Goal: Use online tool/utility: Utilize a website feature to perform a specific function

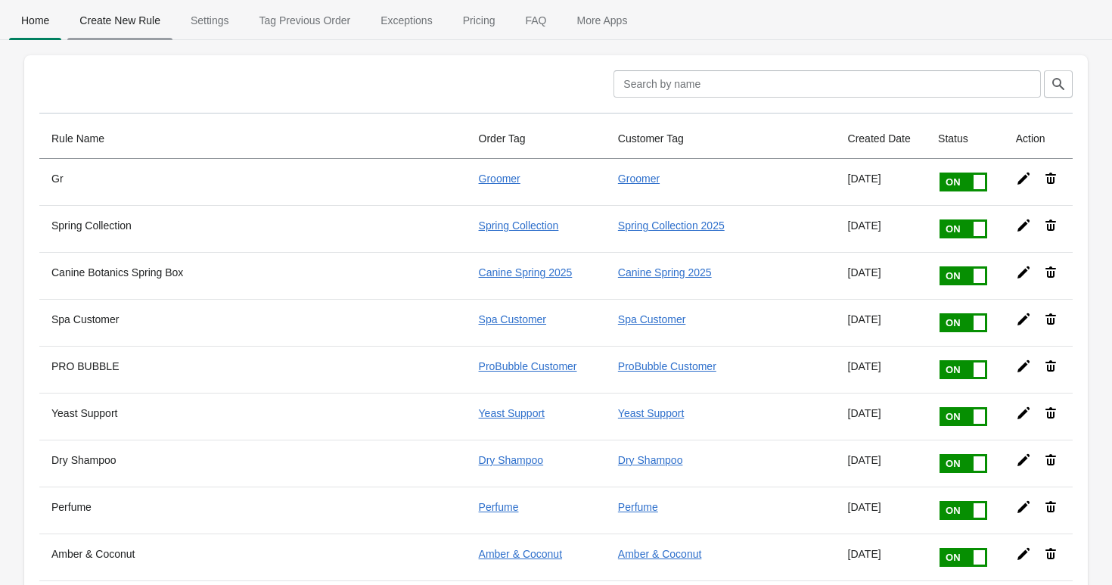
click at [151, 23] on span "Create New Rule" at bounding box center [119, 20] width 105 height 27
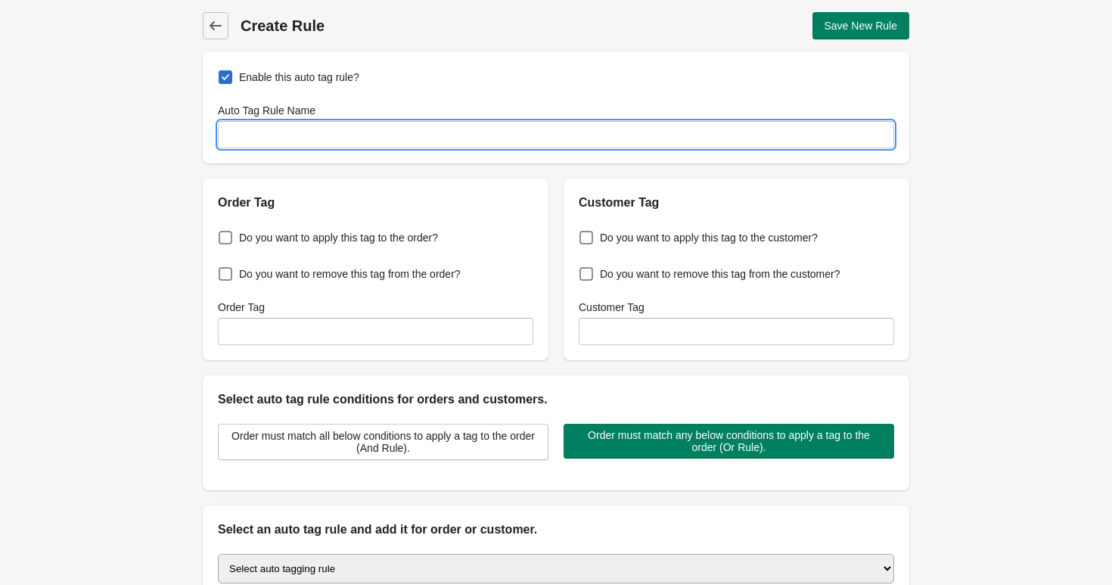
click at [297, 128] on input "Auto Tag Rule Name" at bounding box center [556, 134] width 677 height 27
click at [307, 133] on input "Standard Orders" at bounding box center [556, 134] width 677 height 27
type input "Standard Orders"
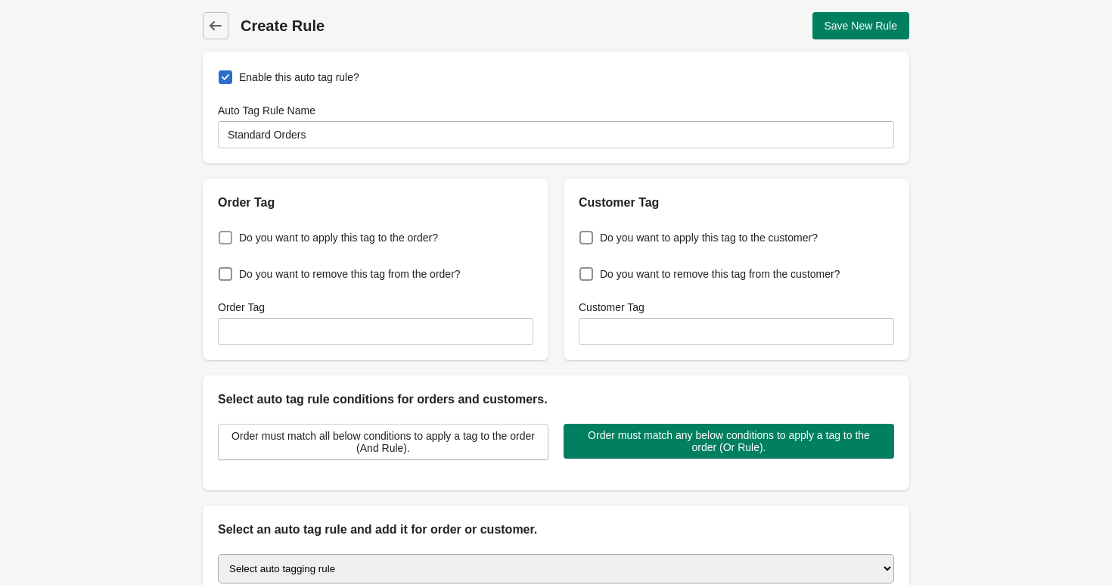
click at [280, 243] on span "Do you want to apply this tag to the order?" at bounding box center [338, 237] width 199 height 15
click at [222, 234] on input "Do you want to apply this tag to the order?" at bounding box center [222, 233] width 1 height 1
checkbox input "true"
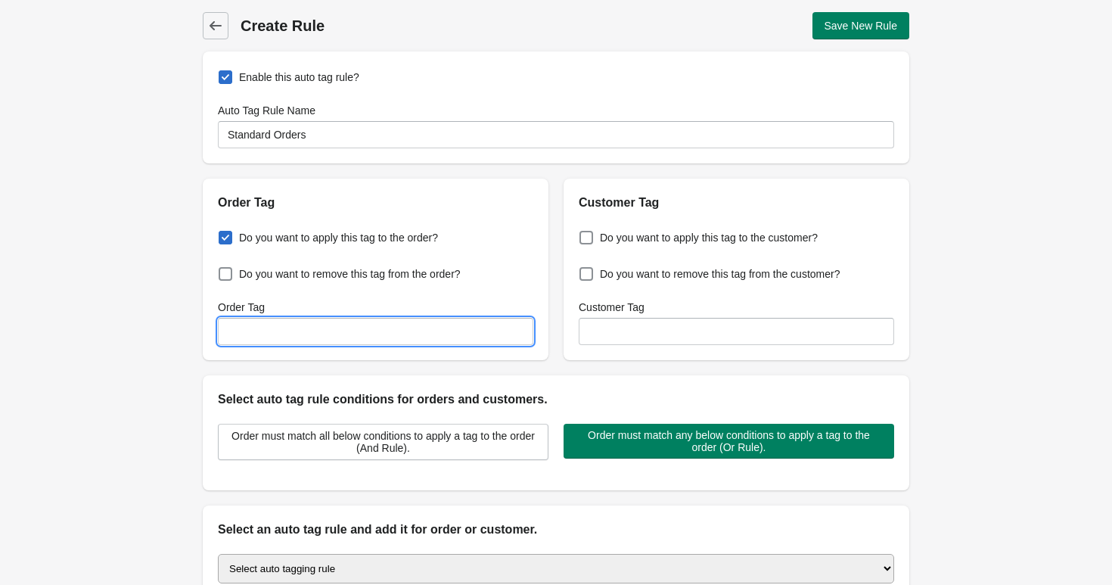
click at [300, 341] on input "Order Tag" at bounding box center [376, 331] width 316 height 27
paste input "Standard Orders"
click at [278, 337] on input "Standard Orders" at bounding box center [376, 331] width 316 height 27
click at [339, 322] on input "StandardOrders" at bounding box center [376, 331] width 316 height 27
click at [334, 325] on input "StandardOrder" at bounding box center [376, 331] width 316 height 27
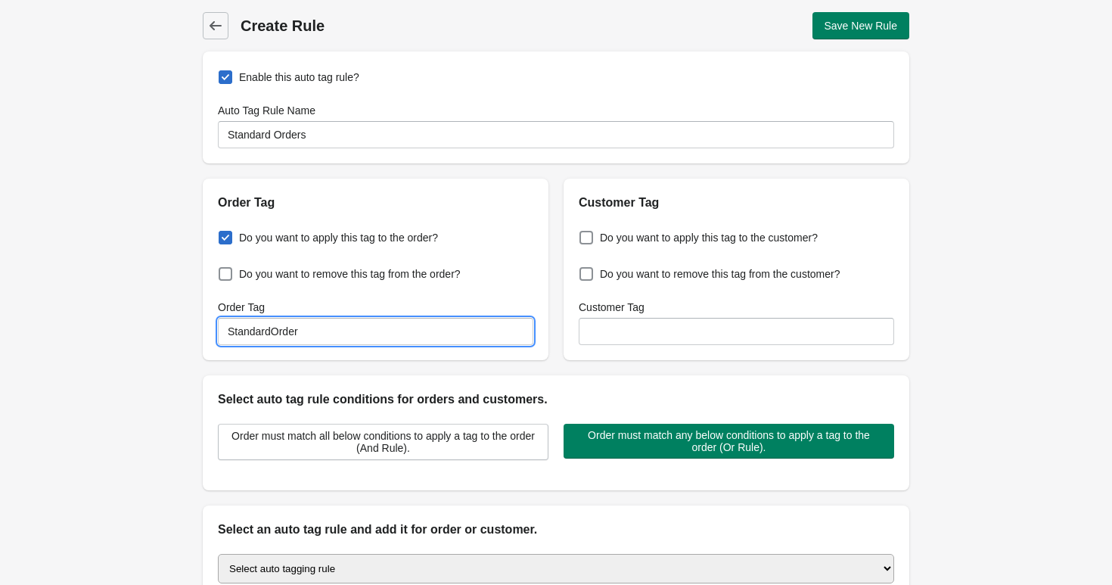
click at [334, 325] on input "StandardOrder" at bounding box center [376, 331] width 316 height 27
type input "StandardOrder"
click at [719, 378] on div "Select auto tag rule conditions for orders and customers." at bounding box center [556, 391] width 707 height 33
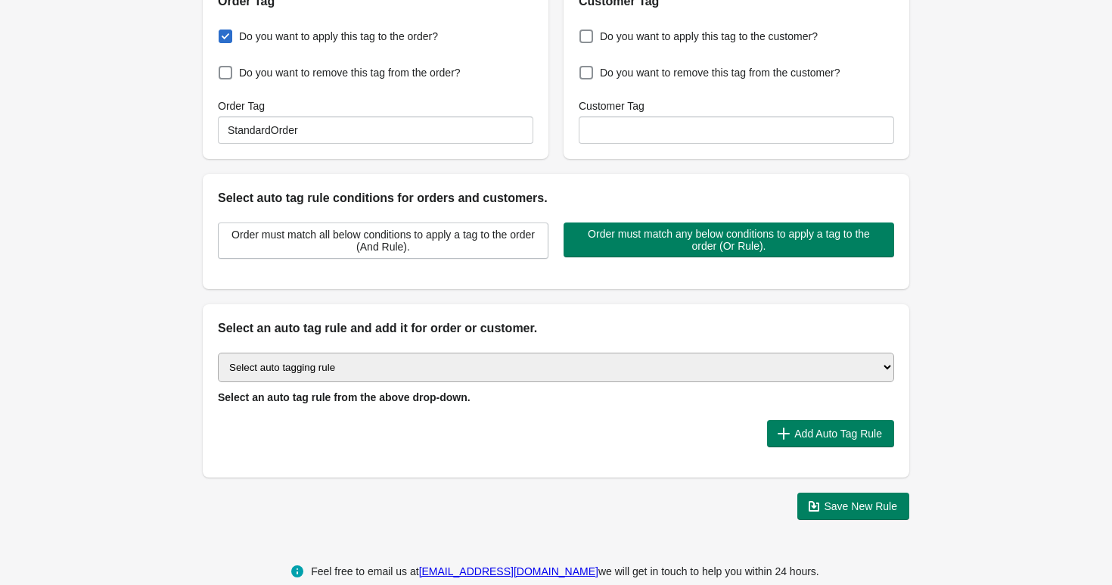
scroll to position [201, 0]
click at [544, 377] on select "Select auto tagging rule Tag by order amount Tag based on the order count (Volu…" at bounding box center [556, 368] width 677 height 30
select select "1"
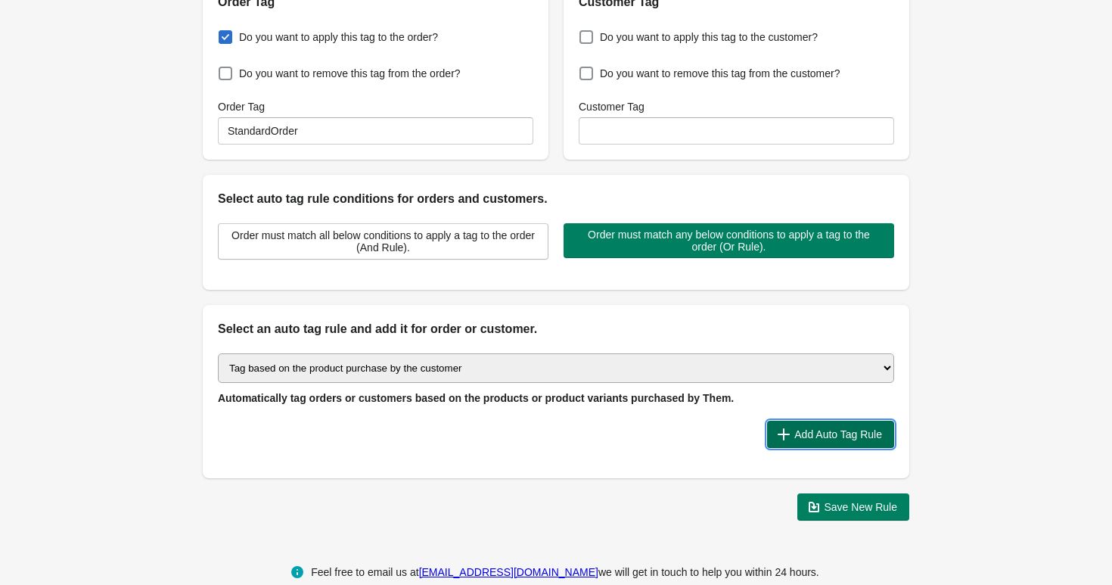
click at [818, 439] on span "Add Auto Tag Rule" at bounding box center [839, 434] width 88 height 12
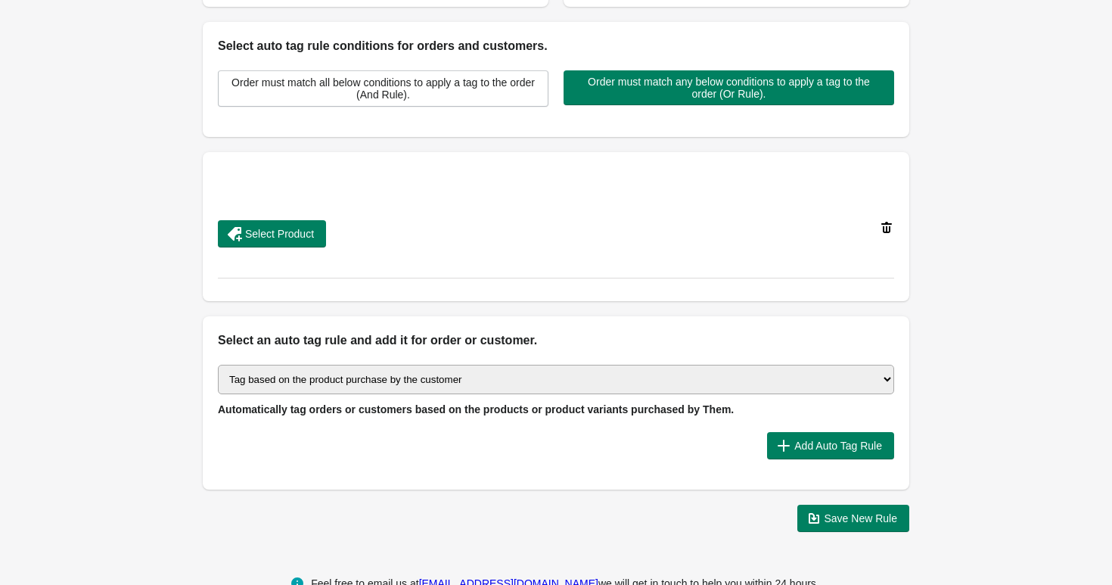
scroll to position [357, 0]
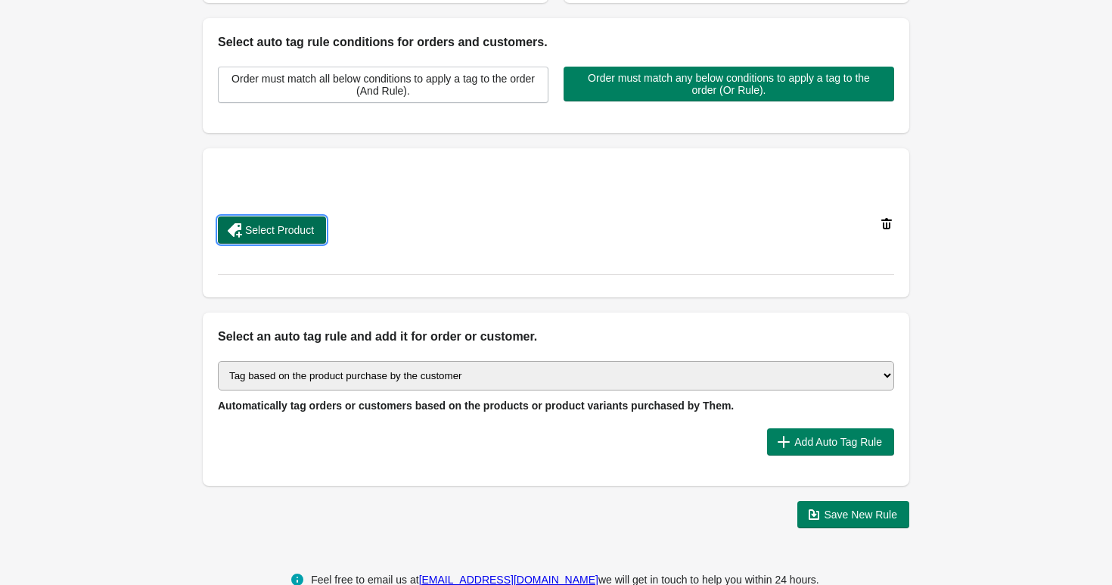
click at [263, 221] on button "Select Product" at bounding box center [272, 229] width 108 height 27
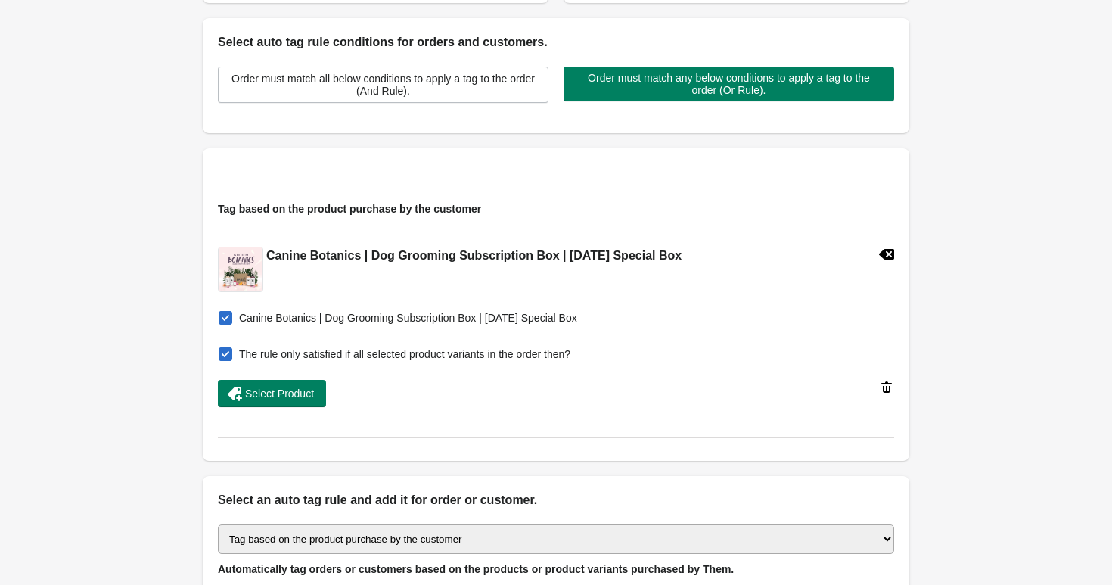
scroll to position [444, 0]
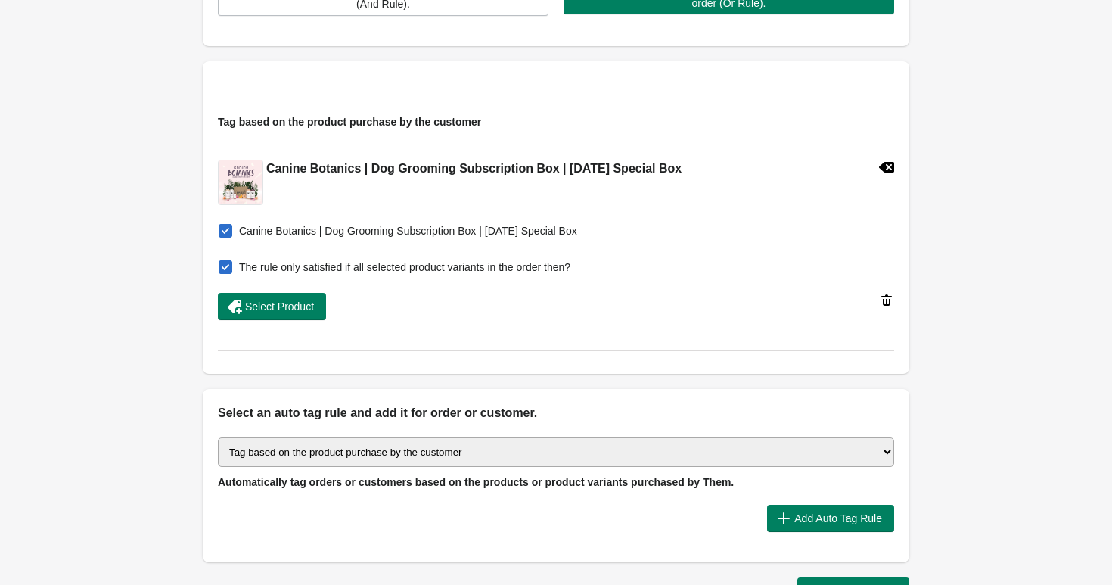
click at [361, 446] on select "Select auto tagging rule Tag by order amount Tag based on the order count (Volu…" at bounding box center [556, 452] width 677 height 30
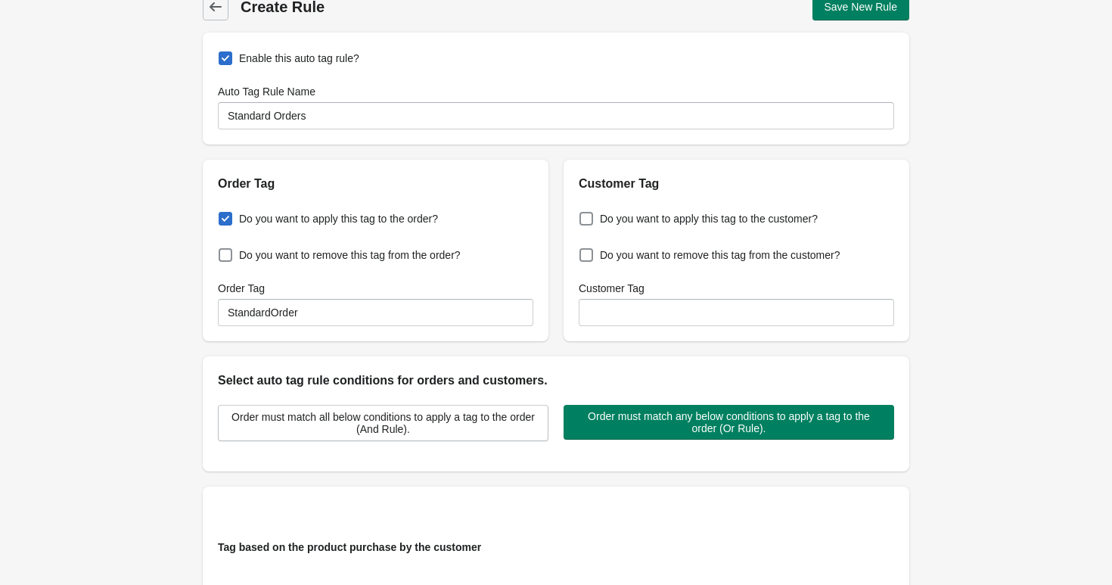
scroll to position [0, 0]
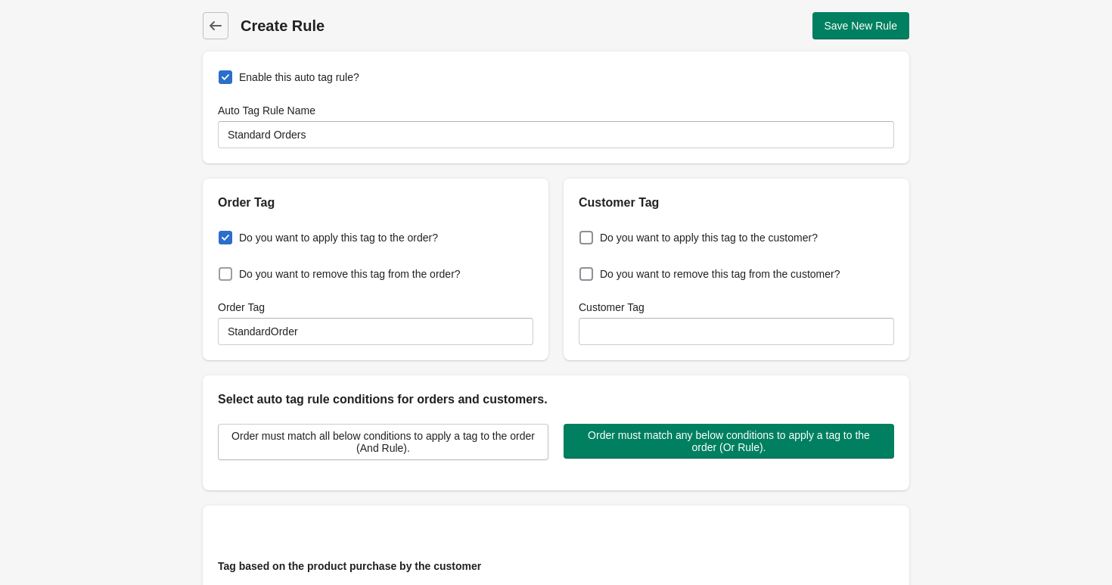
click at [319, 274] on span "Do you want to remove this tag from the order?" at bounding box center [350, 273] width 222 height 15
click at [222, 270] on input "Do you want to remove this tag from the order?" at bounding box center [222, 269] width 1 height 1
checkbox input "true"
checkbox input "false"
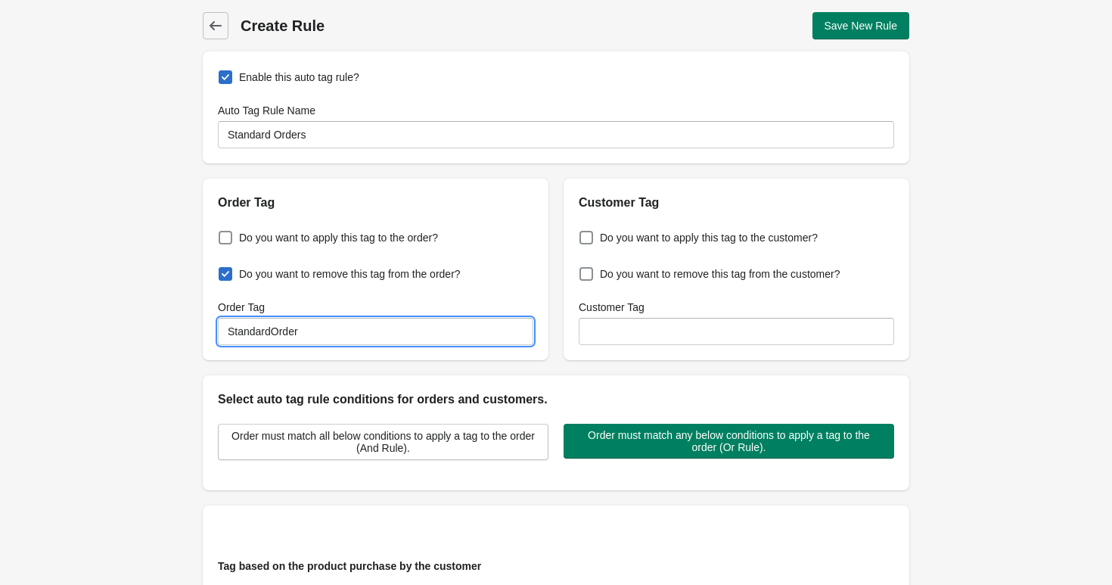
click at [359, 336] on input "StandardOrder" at bounding box center [376, 331] width 316 height 27
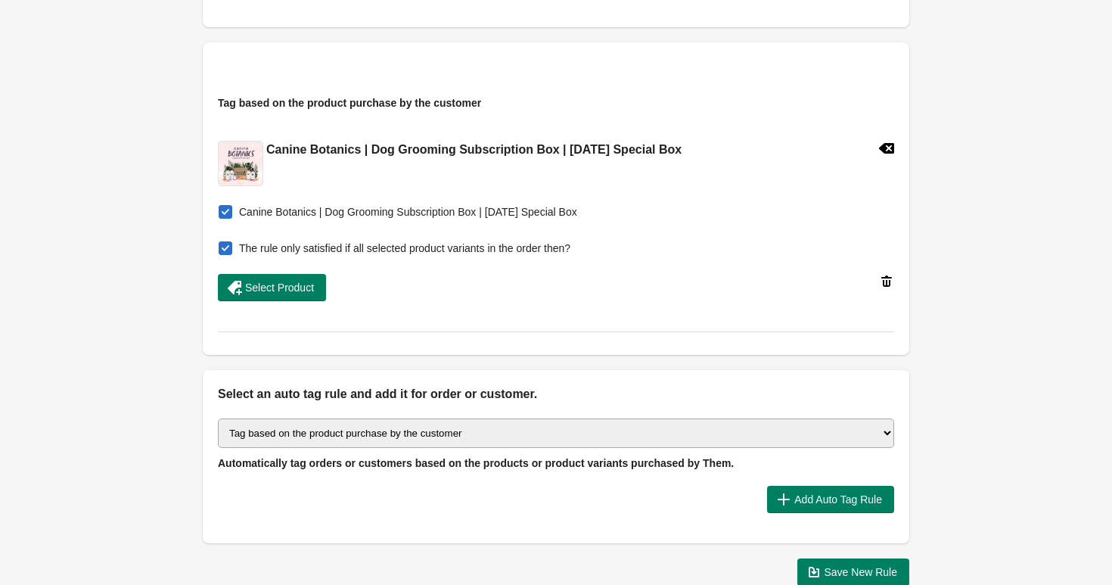
scroll to position [555, 0]
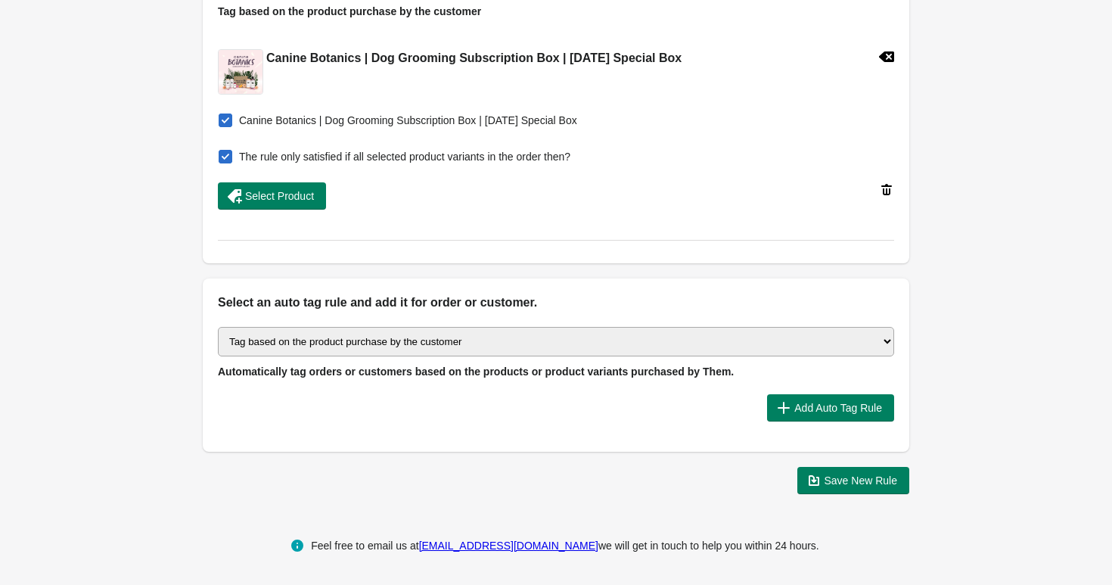
click at [812, 451] on div "Select auto tagging rule Tag by order amount Tag based on the order count (Volu…" at bounding box center [556, 382] width 707 height 140
click at [814, 479] on icon "button" at bounding box center [814, 480] width 15 height 15
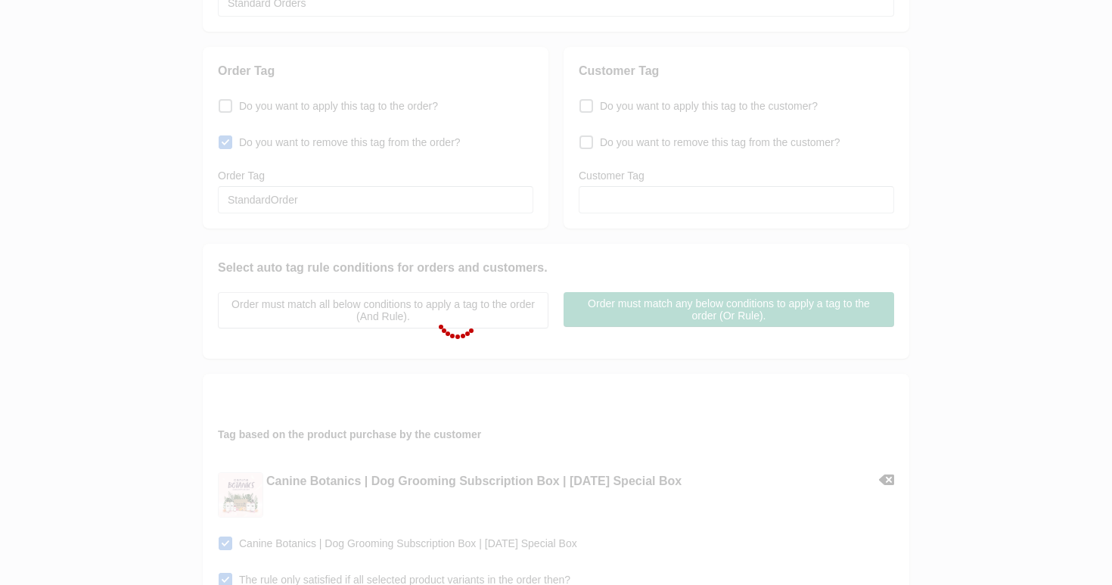
scroll to position [0, 0]
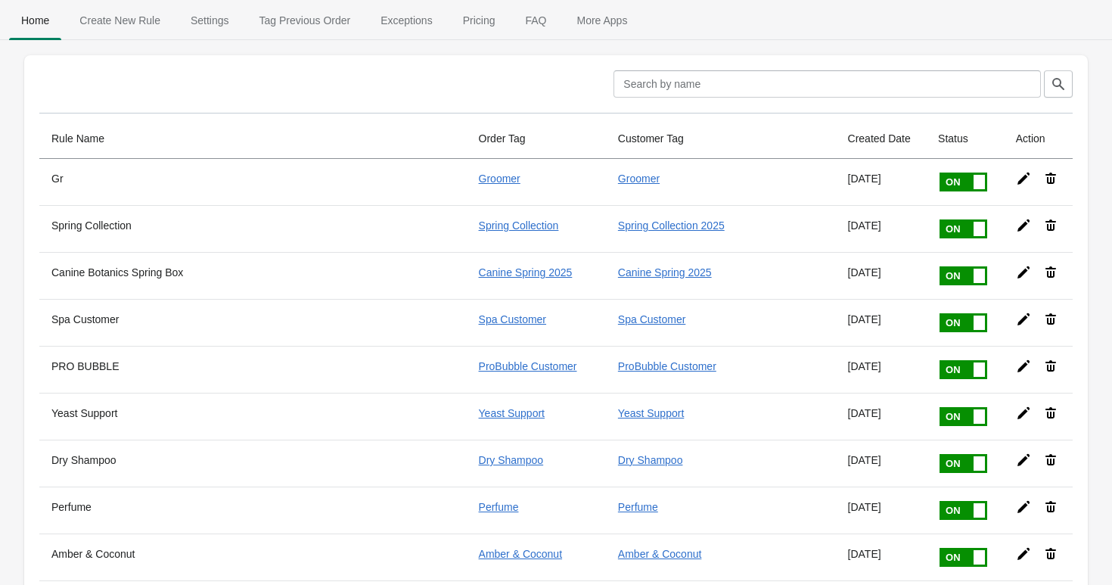
scroll to position [10, 0]
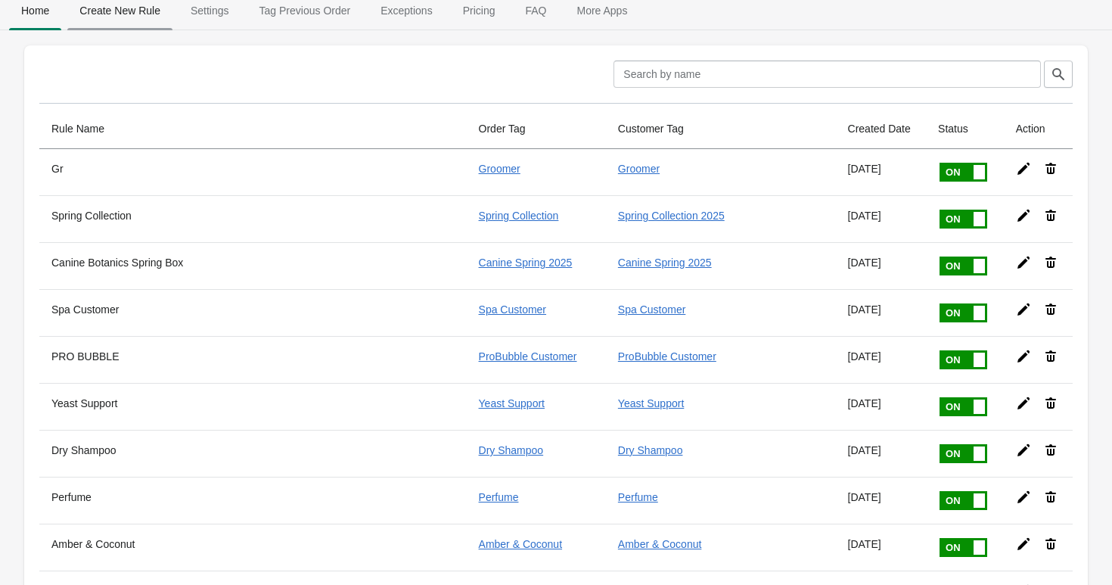
click at [126, 11] on span "Create New Rule" at bounding box center [119, 10] width 105 height 27
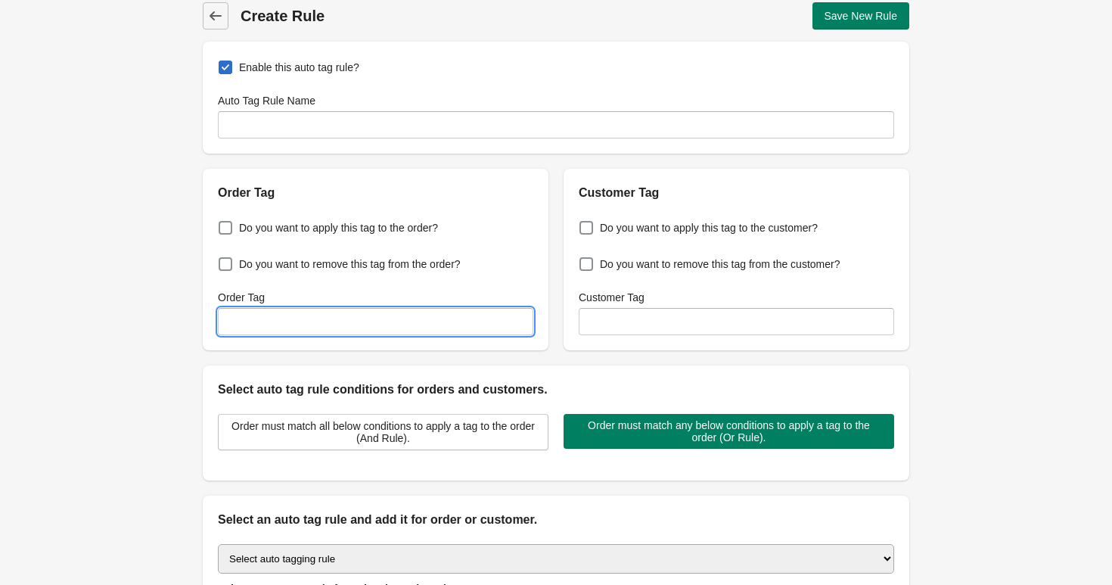
click at [303, 316] on input "Order Tag" at bounding box center [376, 321] width 316 height 27
paste input "StandardOrder"
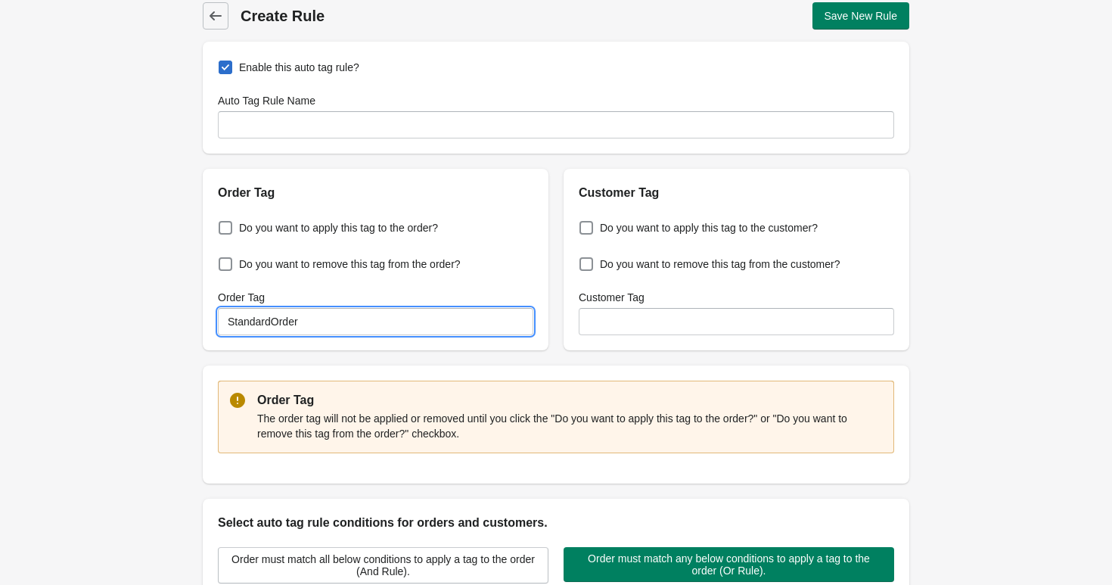
type input "StandardOrder"
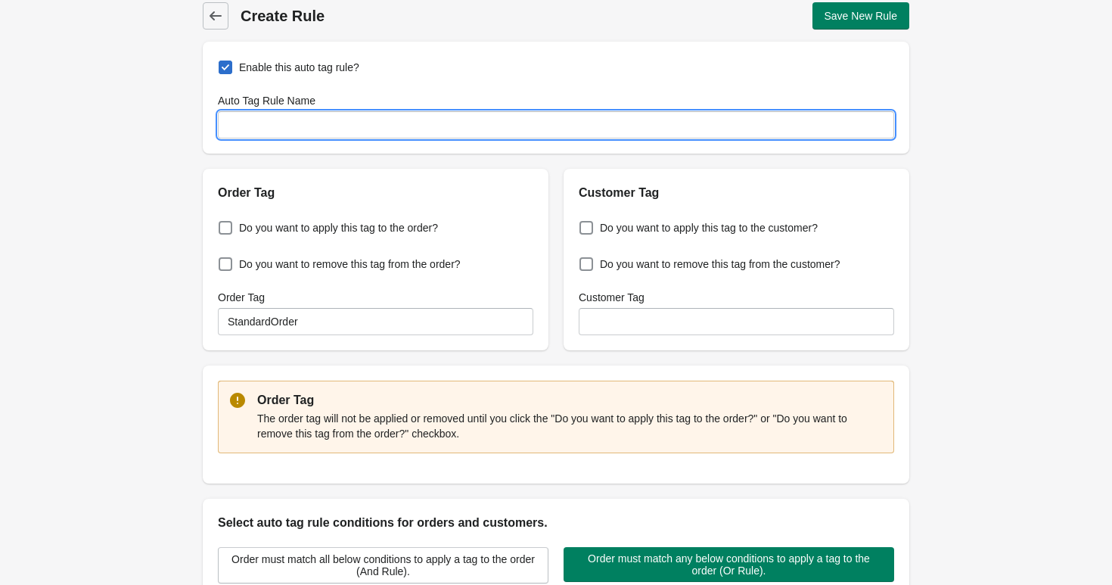
click at [359, 136] on input "Auto Tag Rule Name" at bounding box center [556, 124] width 677 height 27
paste input "StandardOrder"
type input "StandardOrder AUTO TAG"
click at [351, 196] on h2 "Order Tag" at bounding box center [376, 193] width 316 height 18
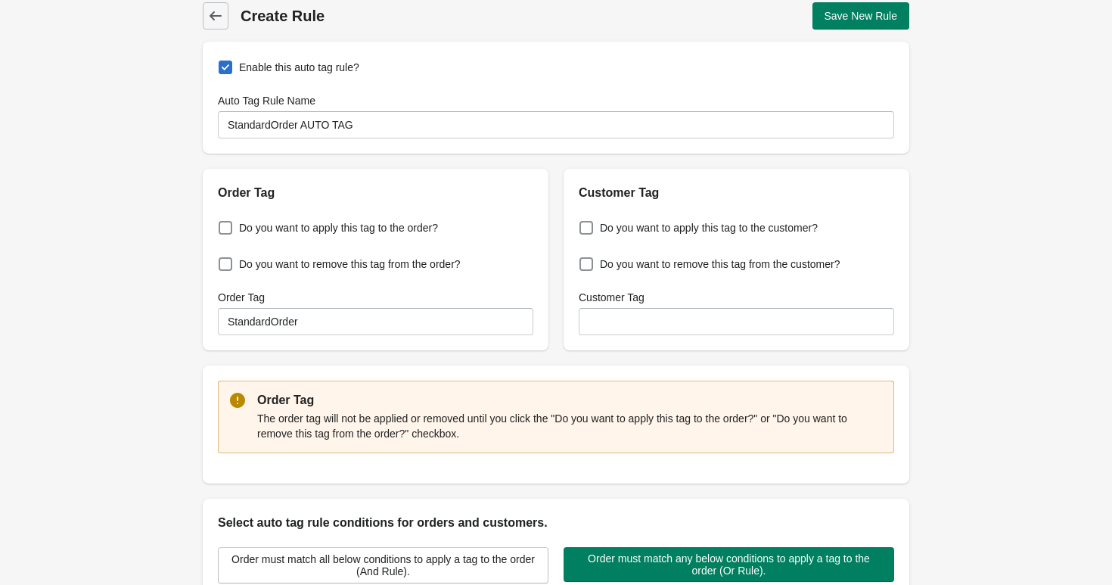
click at [337, 222] on span "Do you want to apply this tag to the order?" at bounding box center [338, 227] width 199 height 15
click at [222, 223] on input "Do you want to apply this tag to the order?" at bounding box center [222, 223] width 1 height 1
checkbox input "true"
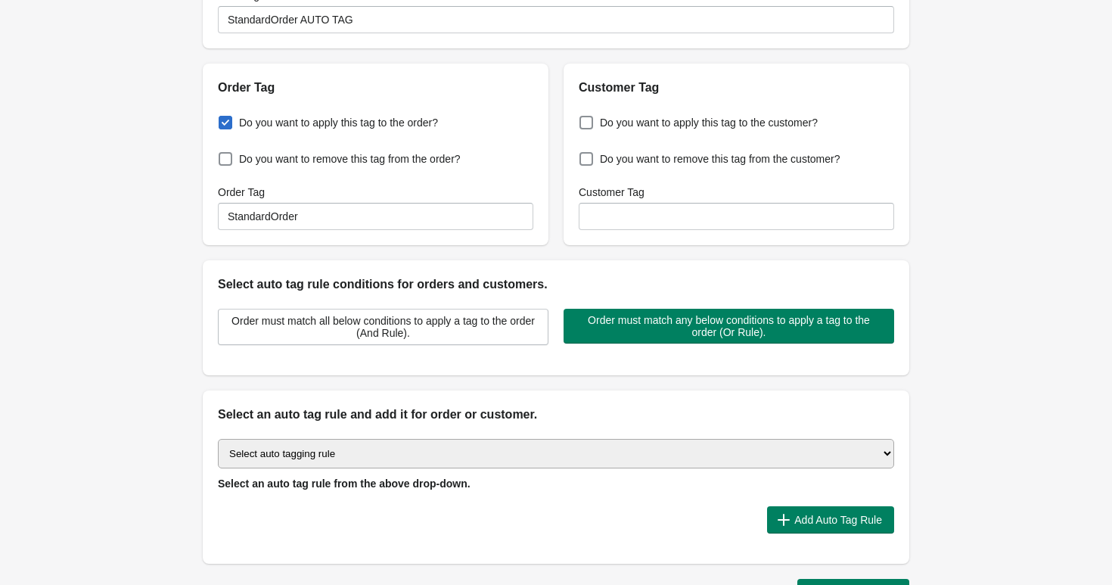
scroll to position [227, 0]
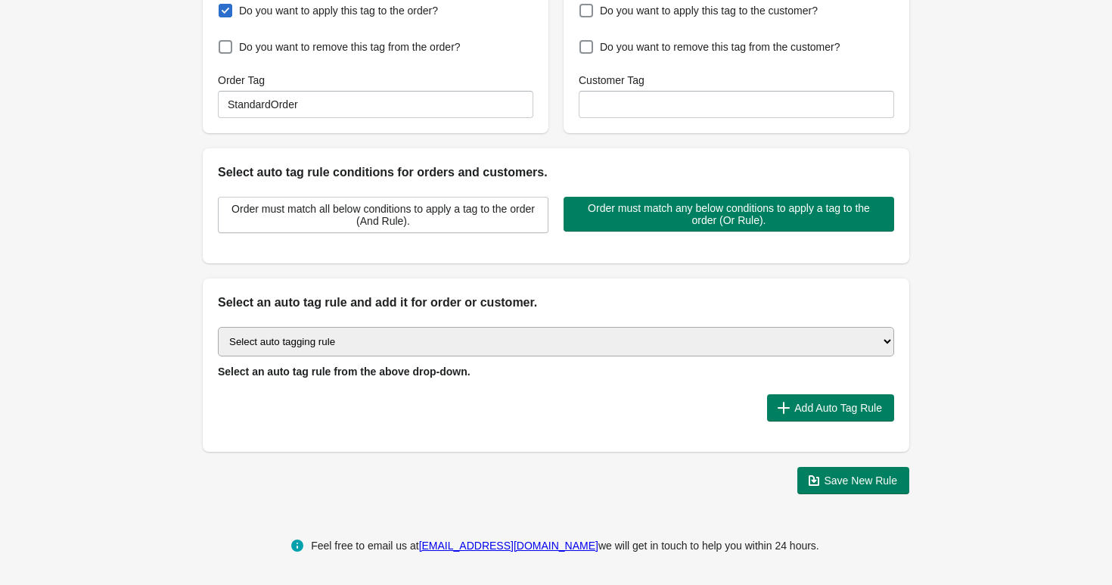
click at [444, 344] on select "Select auto tagging rule Tag by order amount Tag based on the order count (Volu…" at bounding box center [556, 342] width 677 height 30
select select "3"
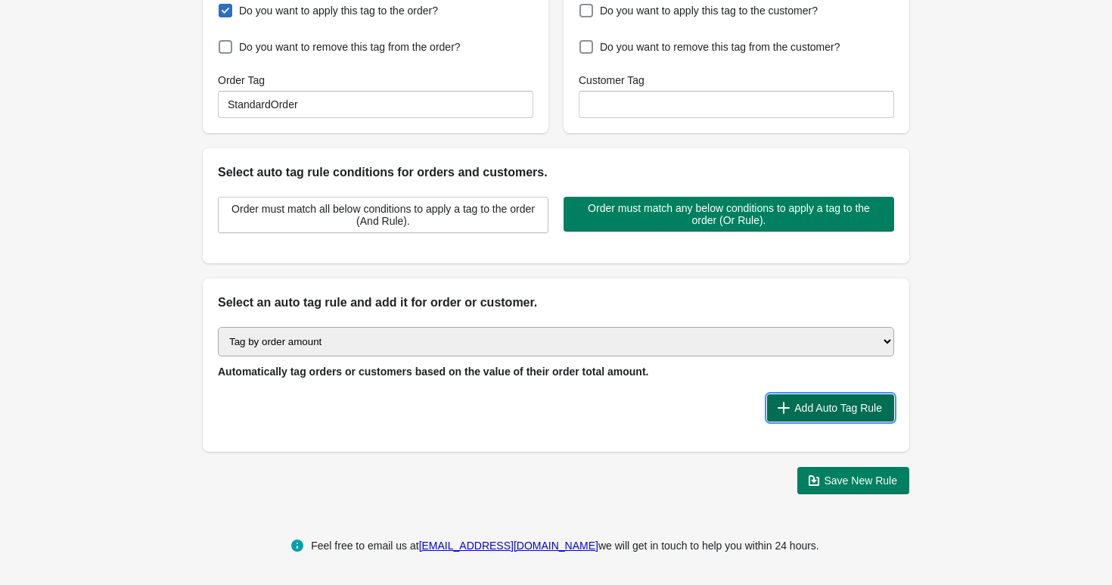
click at [795, 401] on span "Add Auto Tag Rule" at bounding box center [830, 407] width 103 height 15
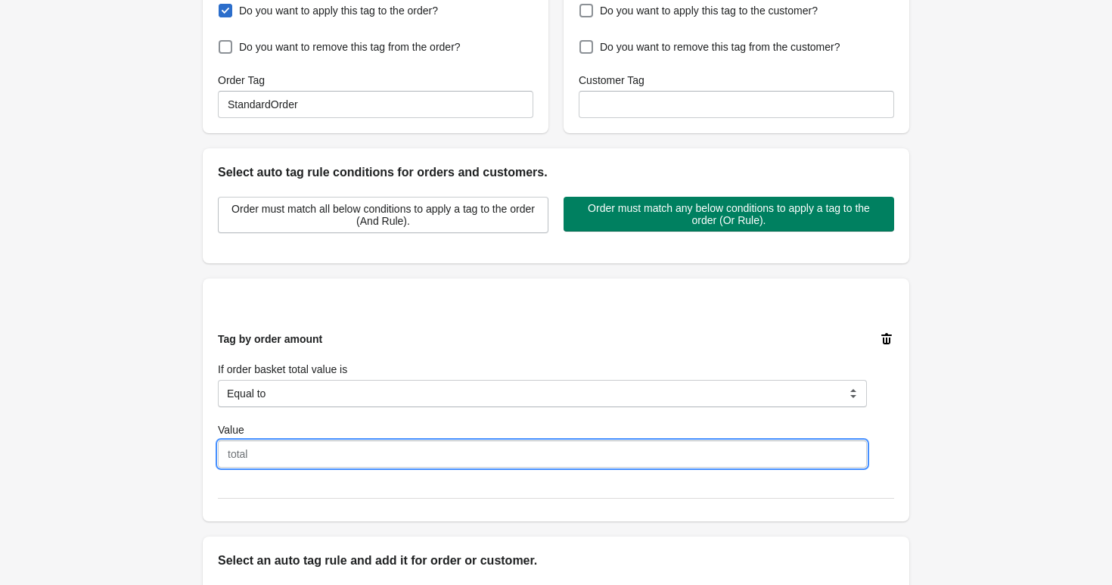
click at [320, 452] on input "Value" at bounding box center [542, 453] width 649 height 27
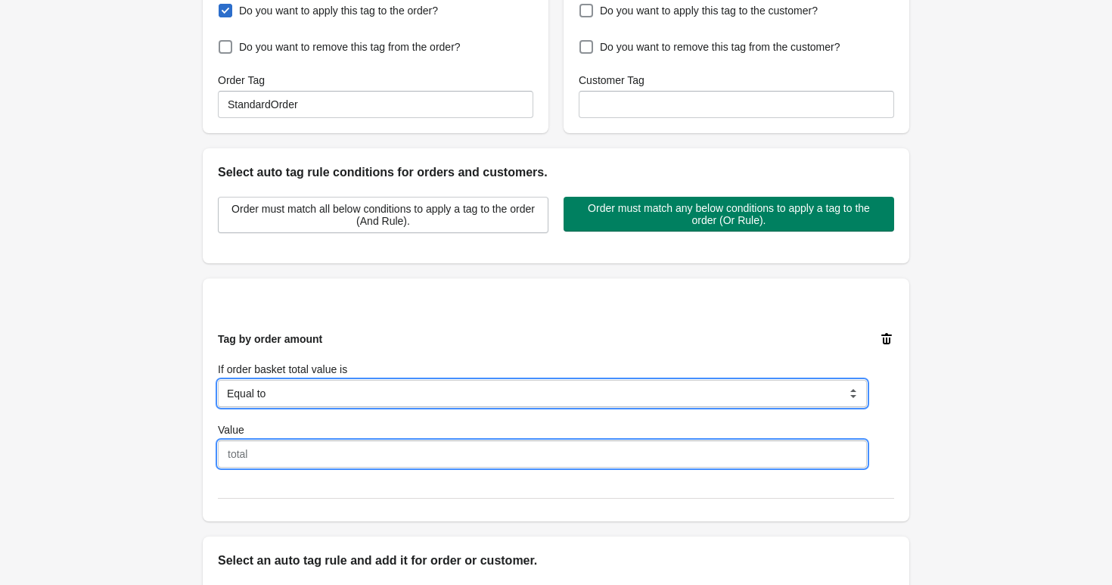
click at [322, 391] on select "Equal to Greater than Less than" at bounding box center [542, 393] width 649 height 27
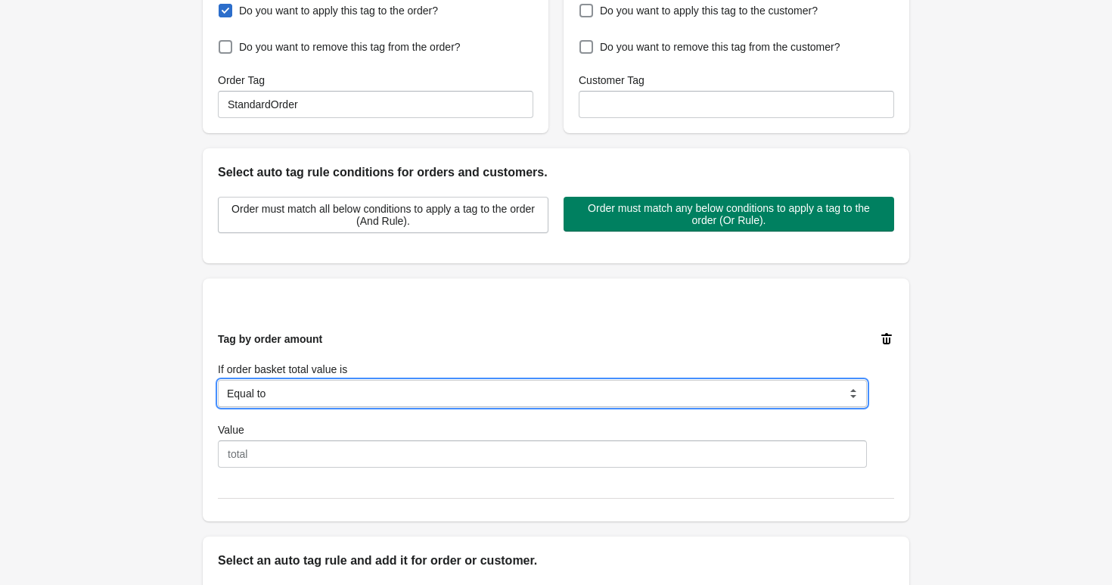
select select "2"
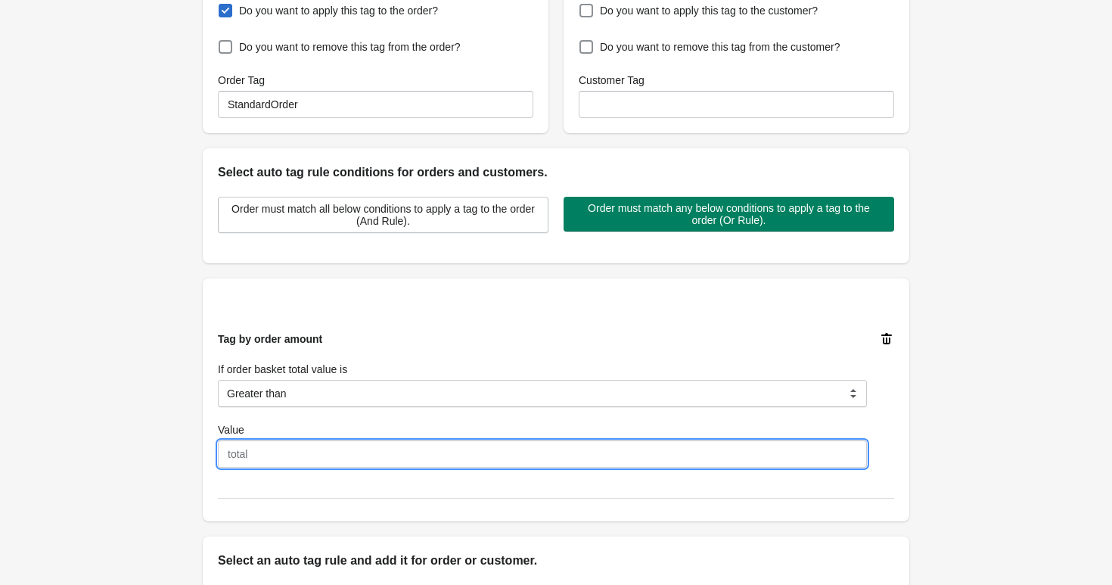
click at [275, 462] on input "Value" at bounding box center [542, 453] width 649 height 27
type input "1"
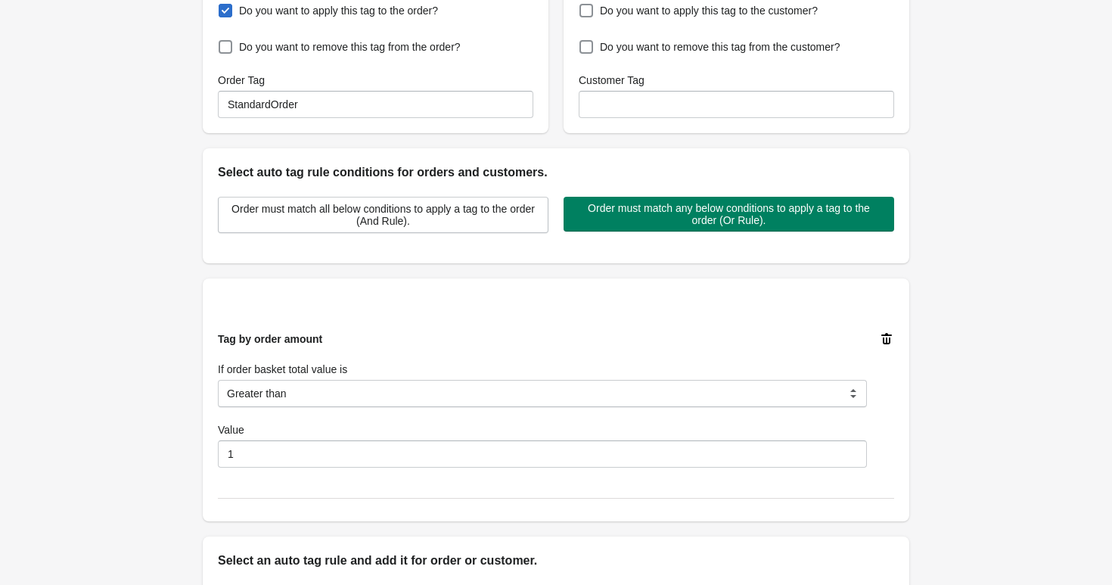
click at [144, 468] on div "Back Create Rule Save New Rule Enable this auto tag rule? Auto Tag Rule Name St…" at bounding box center [556, 268] width 1112 height 991
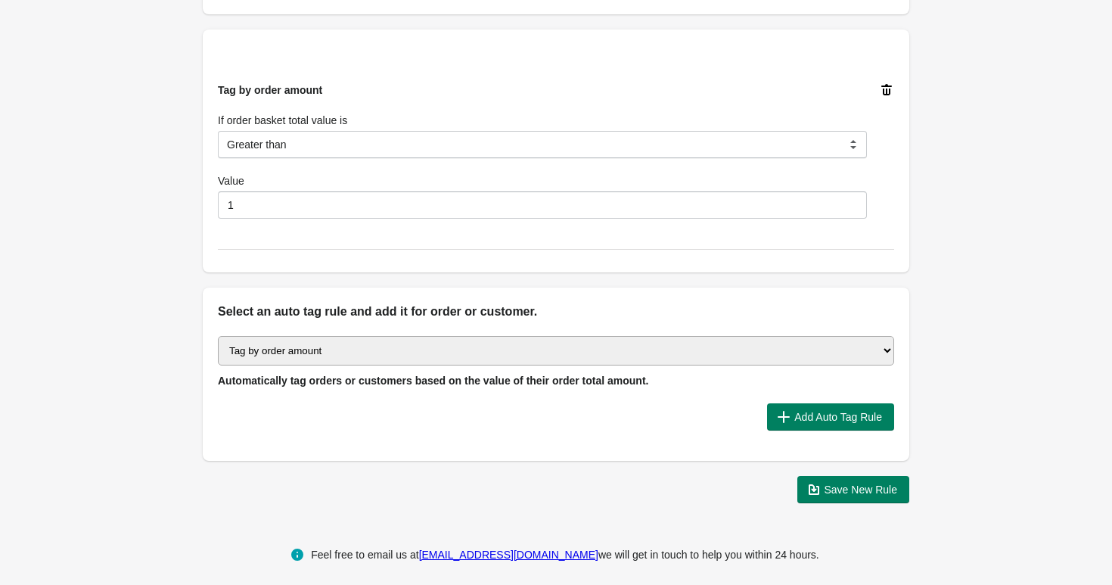
scroll to position [485, 0]
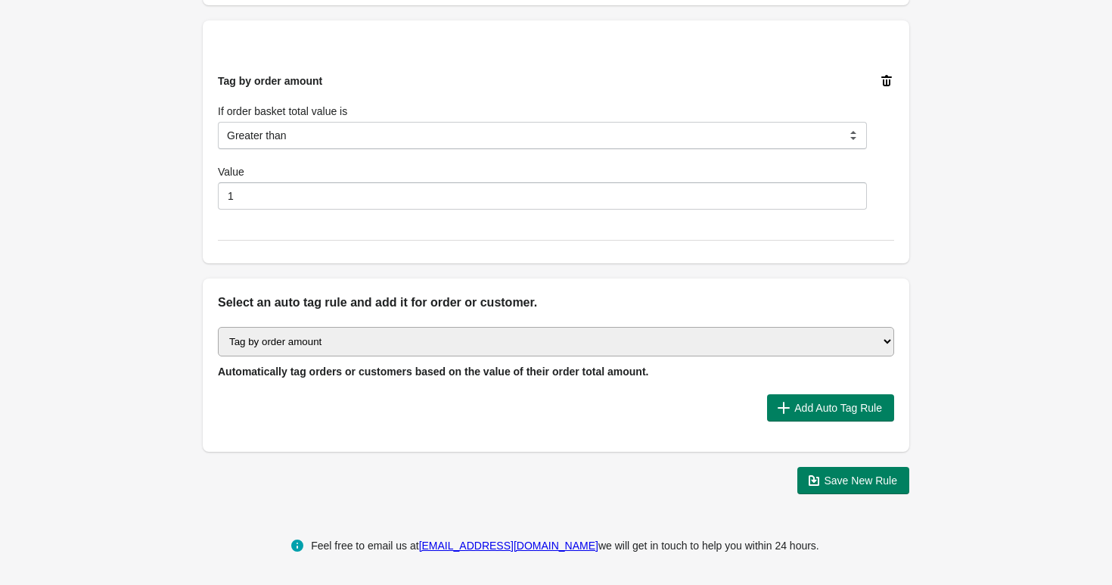
click at [375, 356] on div "Select auto tagging rule Tag by order amount Tag based on the order count (Volu…" at bounding box center [556, 353] width 677 height 52
click at [375, 341] on select "Select auto tagging rule Tag by order amount Tag based on the order count (Volu…" at bounding box center [556, 342] width 677 height 30
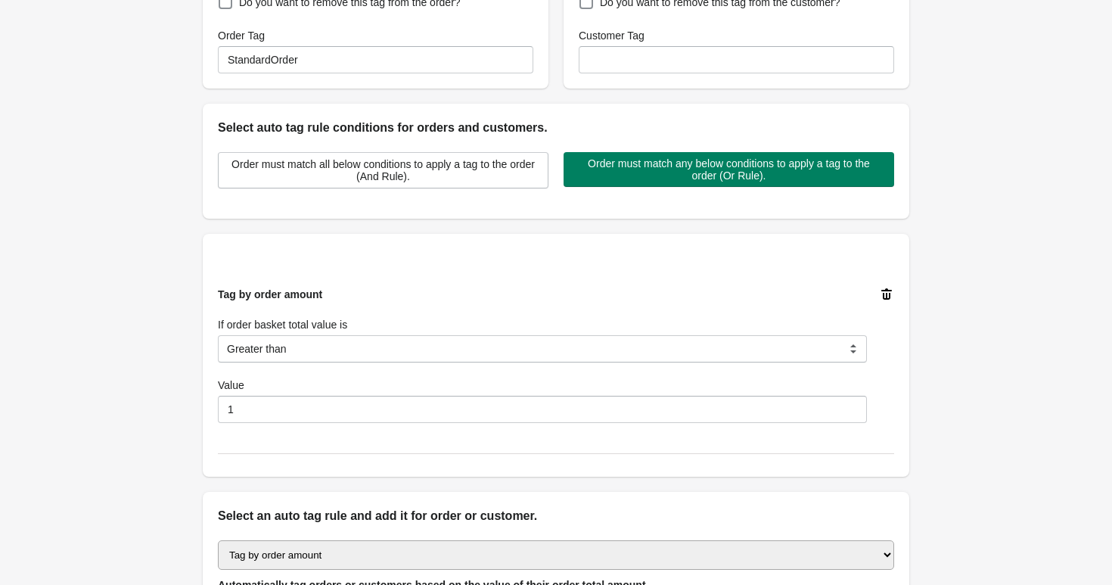
scroll to position [0, 0]
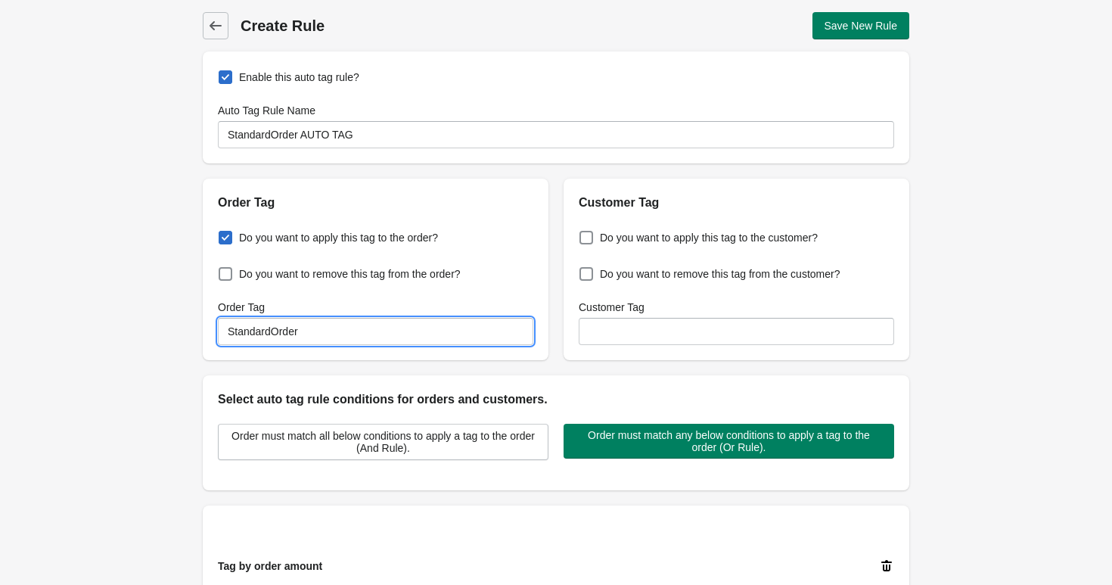
click at [399, 320] on input "StandardOrder" at bounding box center [376, 331] width 316 height 27
click at [873, 31] on span "Save New Rule" at bounding box center [861, 26] width 73 height 12
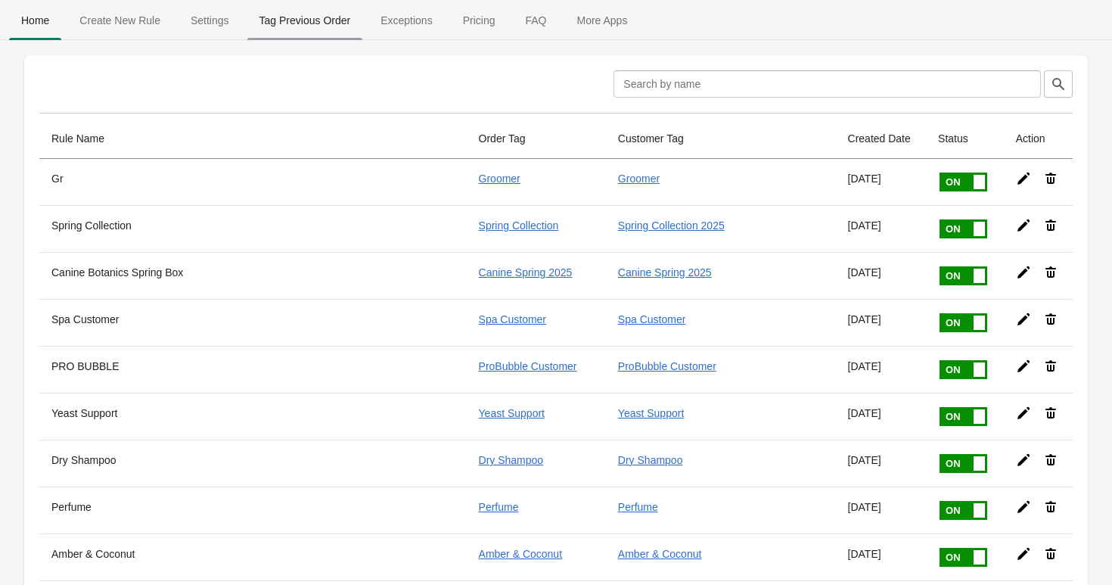
click at [337, 30] on span "Tag Previous Order" at bounding box center [305, 20] width 116 height 27
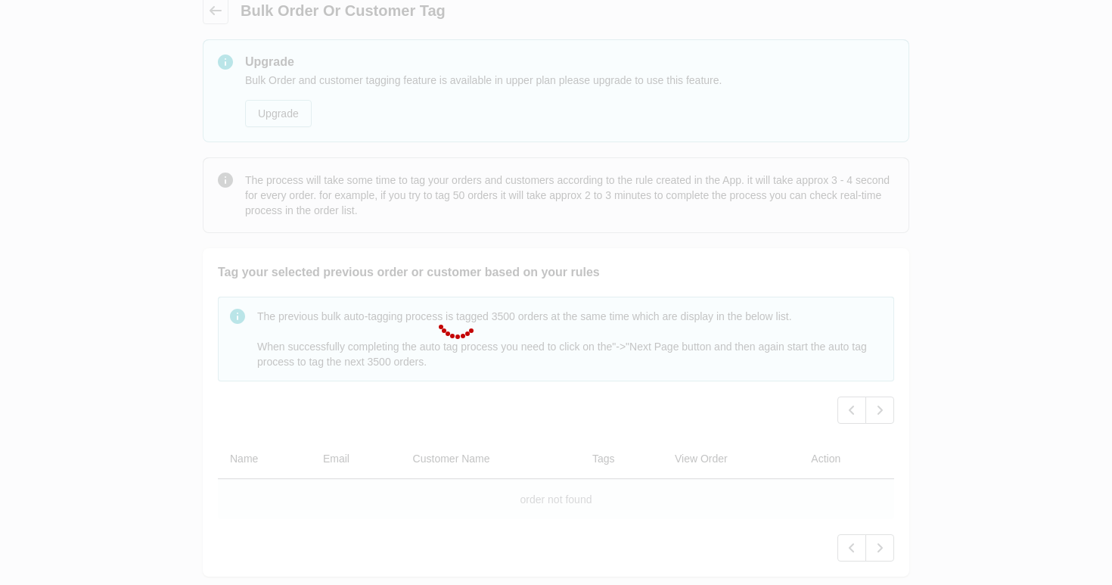
scroll to position [63, 0]
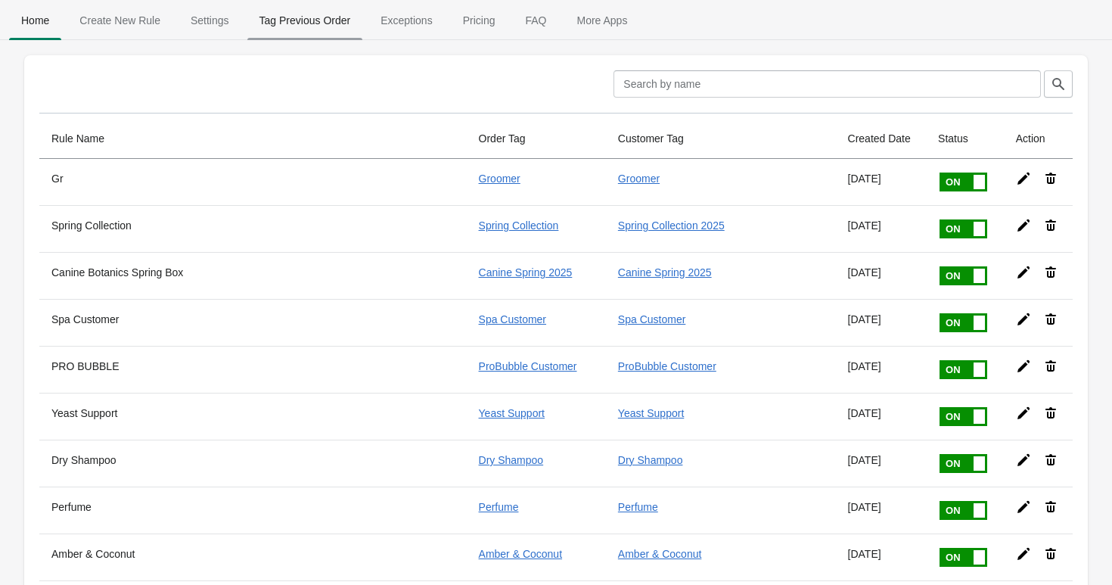
click at [340, 20] on span "Tag Previous Order" at bounding box center [305, 20] width 116 height 27
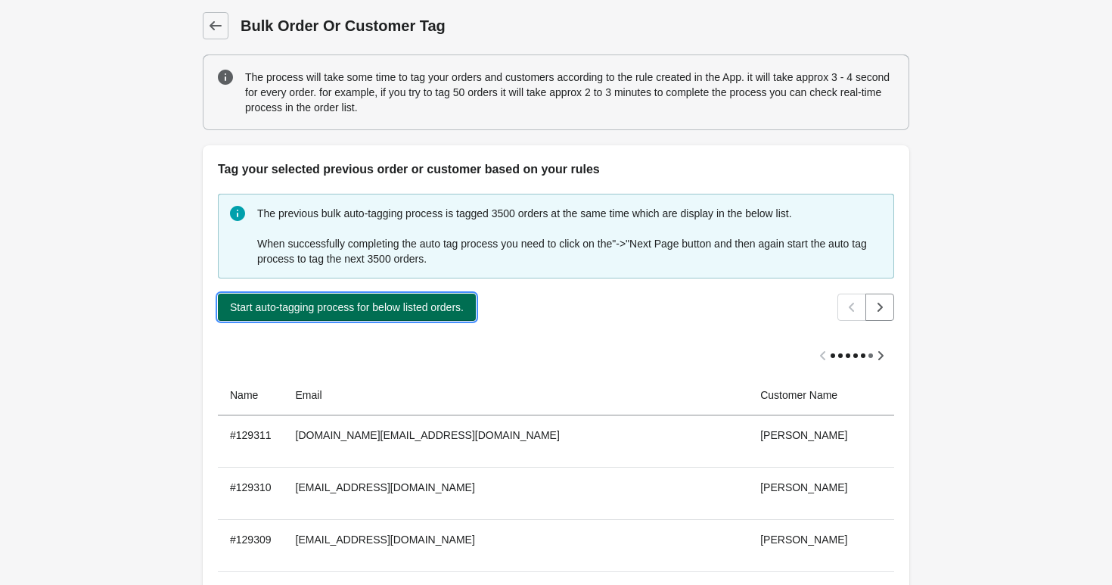
click at [298, 298] on button "Start auto-tagging process for below listed orders." at bounding box center [347, 307] width 258 height 27
